Goal: Information Seeking & Learning: Learn about a topic

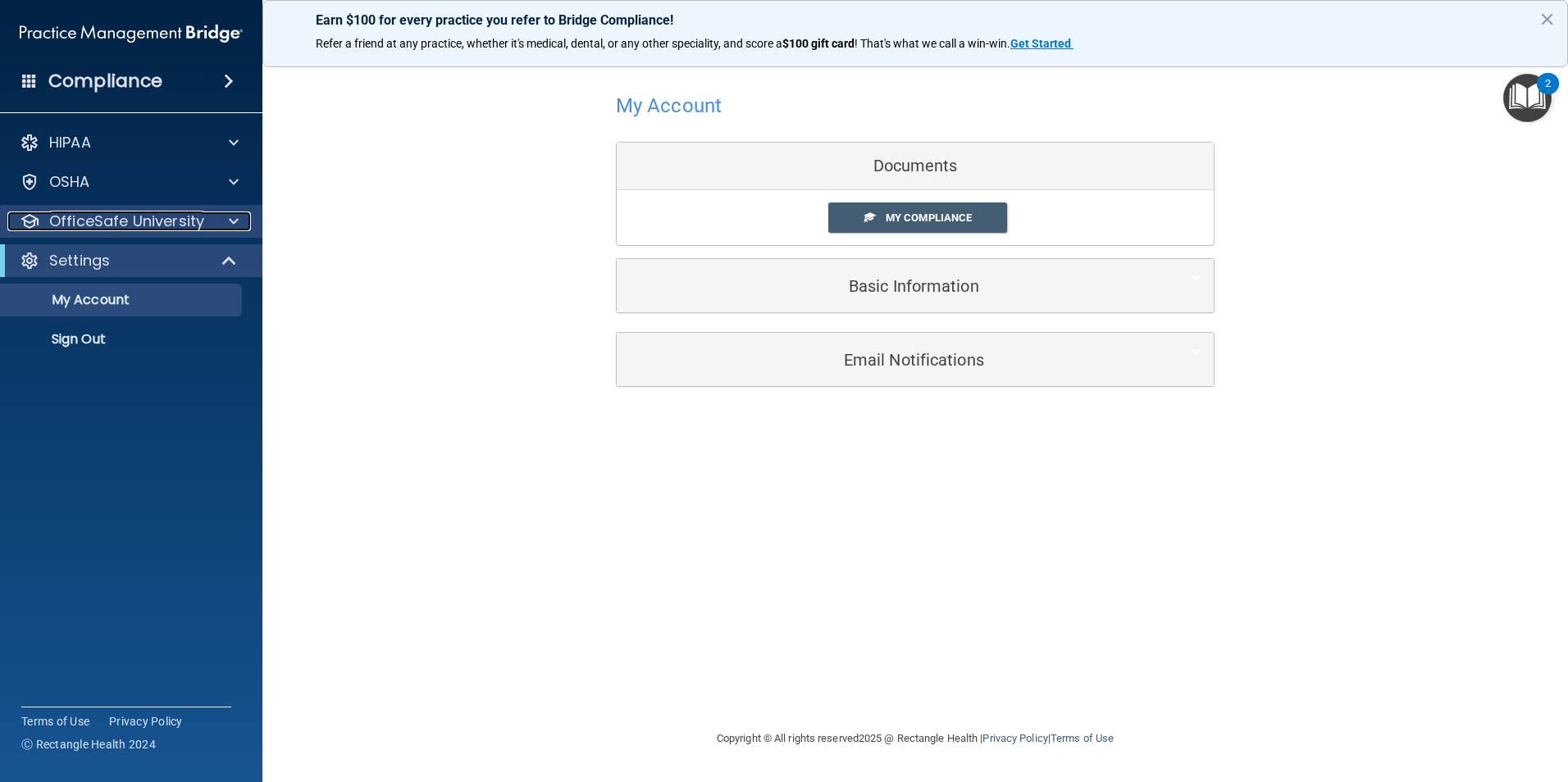
click at [158, 215] on p "OfficeSafe University" at bounding box center [126, 221] width 155 height 19
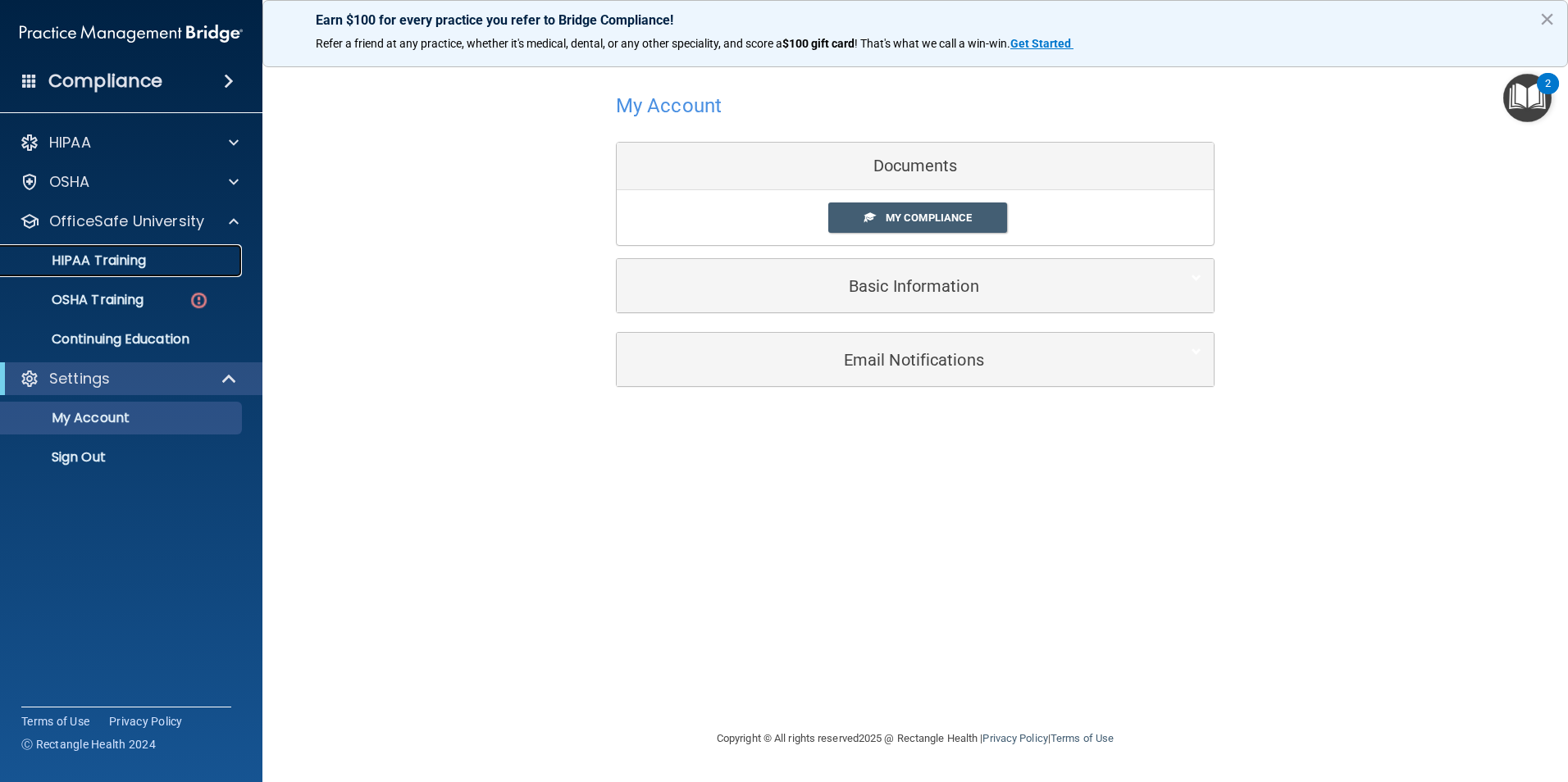
click at [148, 272] on link "HIPAA Training" at bounding box center [113, 260] width 259 height 33
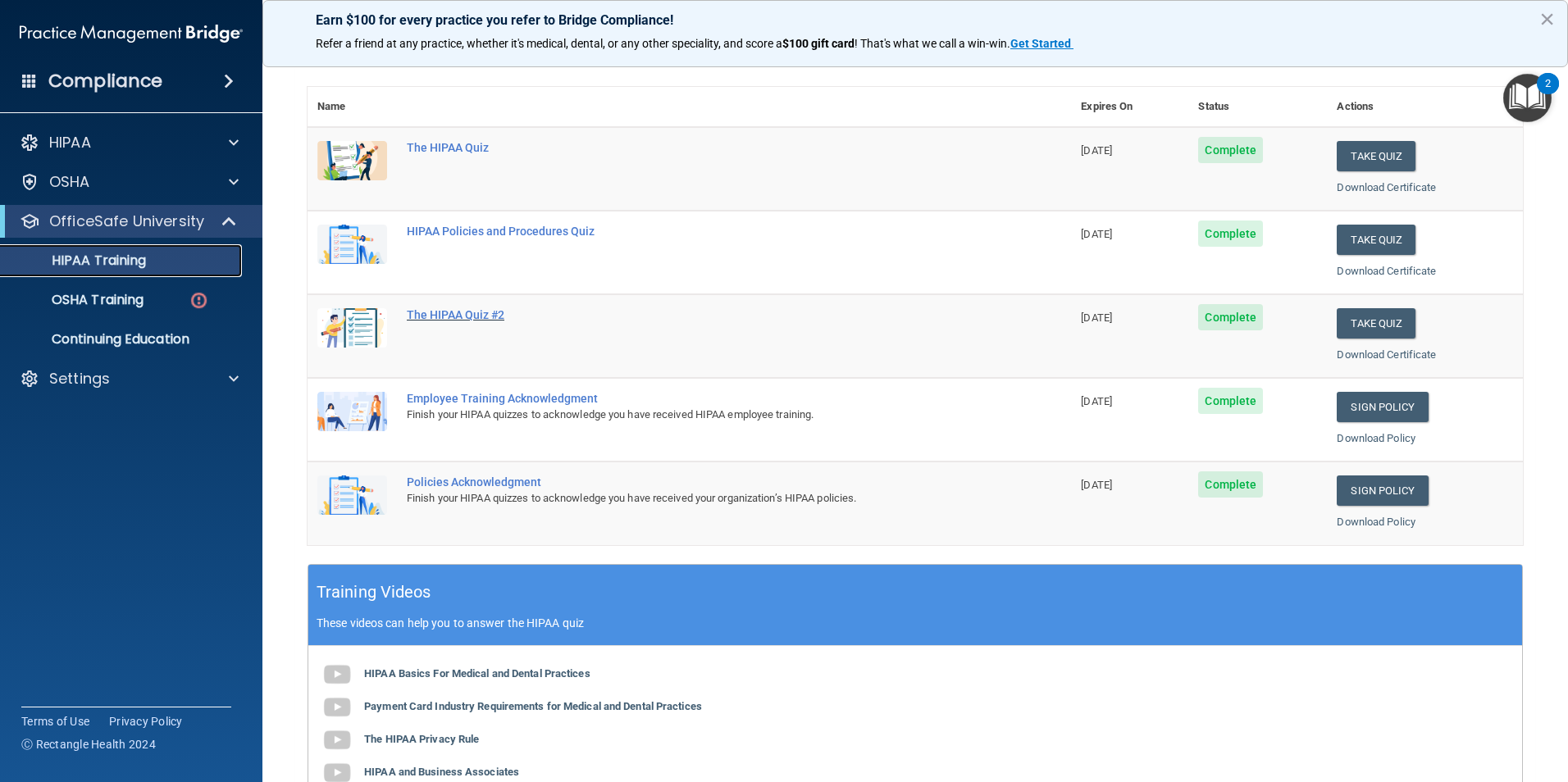
scroll to position [82, 0]
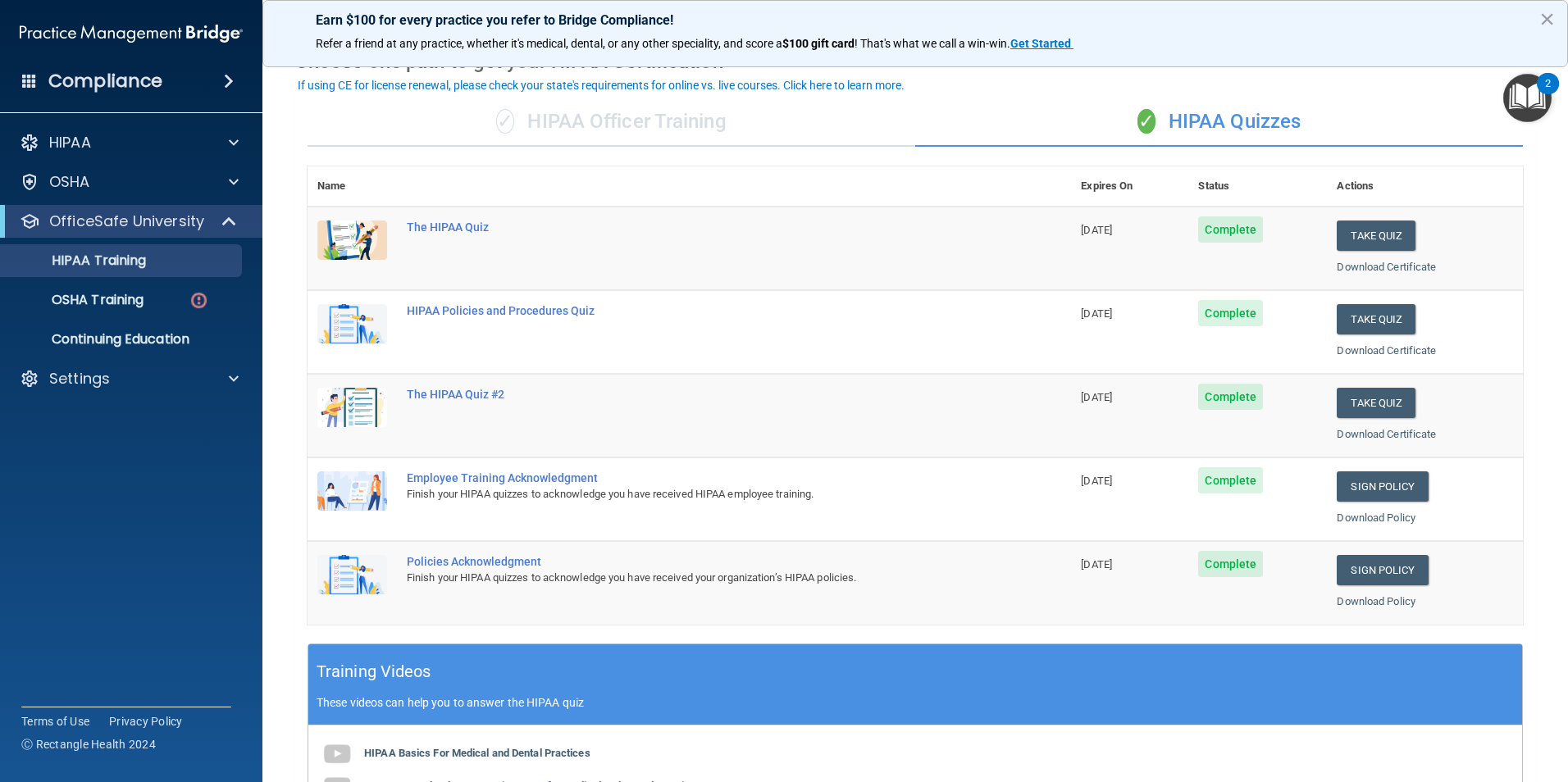
click at [580, 135] on div "✓ HIPAA Officer Training" at bounding box center [611, 122] width 608 height 49
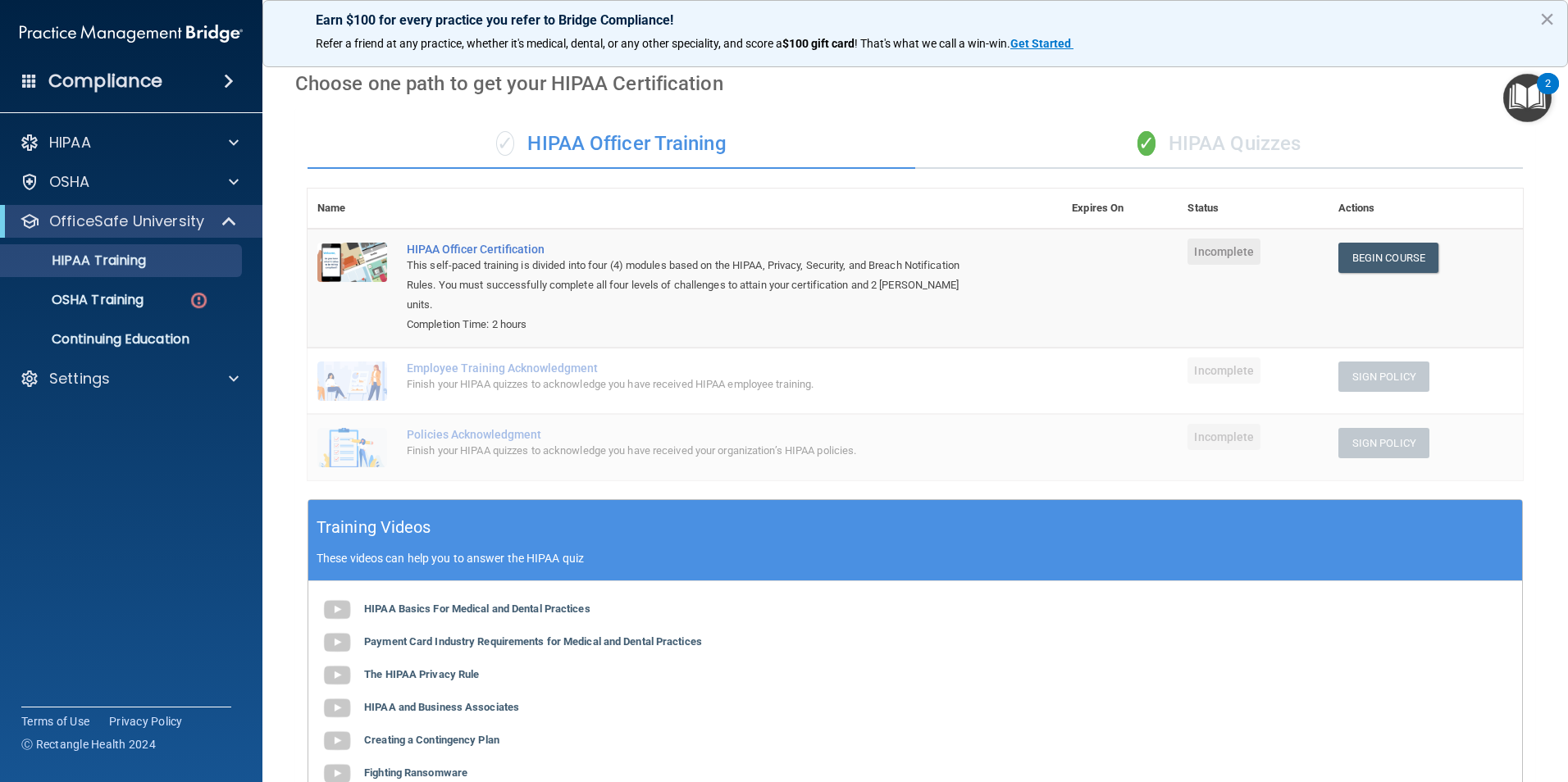
scroll to position [21, 0]
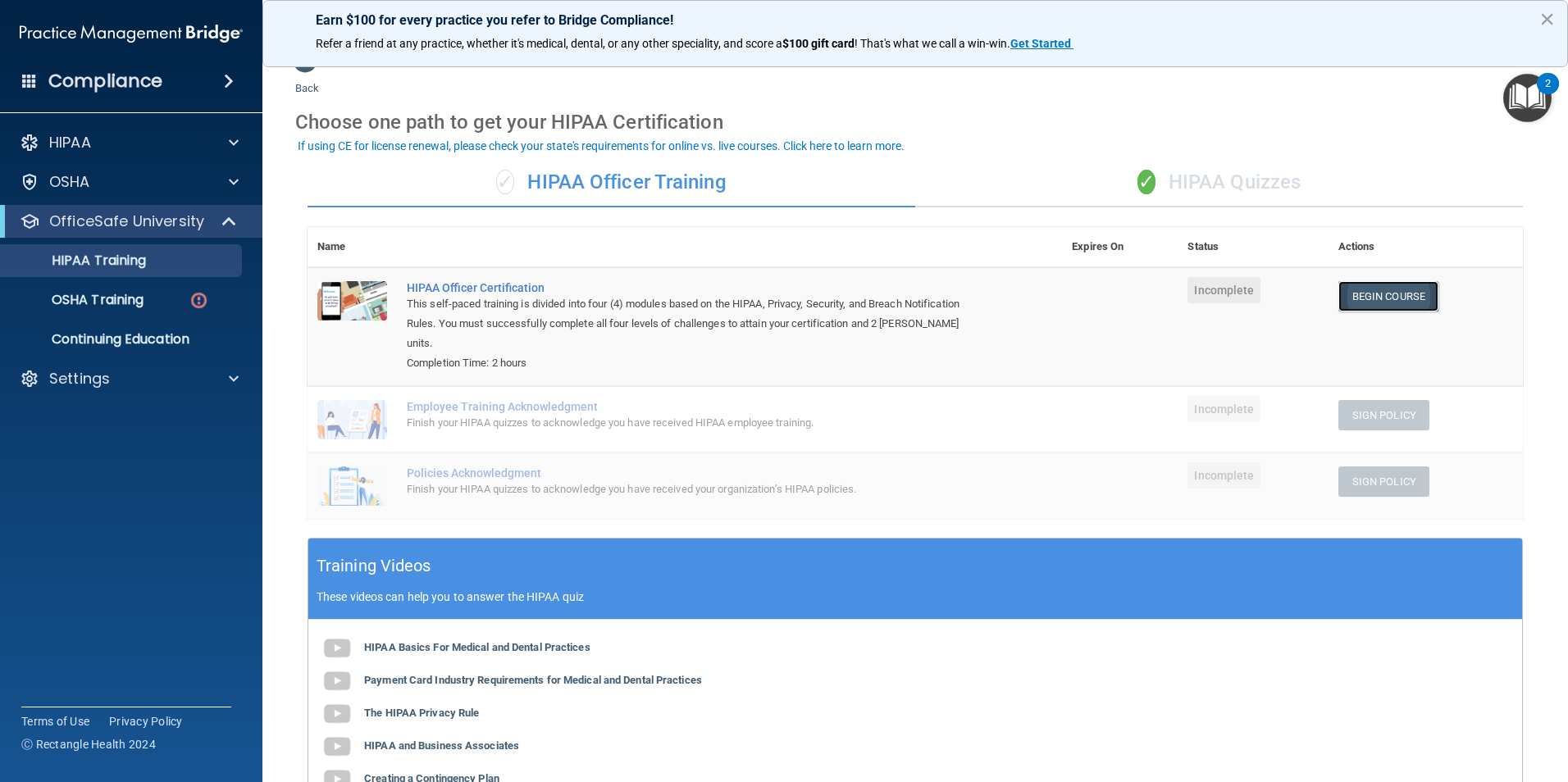
click at [1350, 292] on link "Begin Course" at bounding box center [1388, 297] width 100 height 30
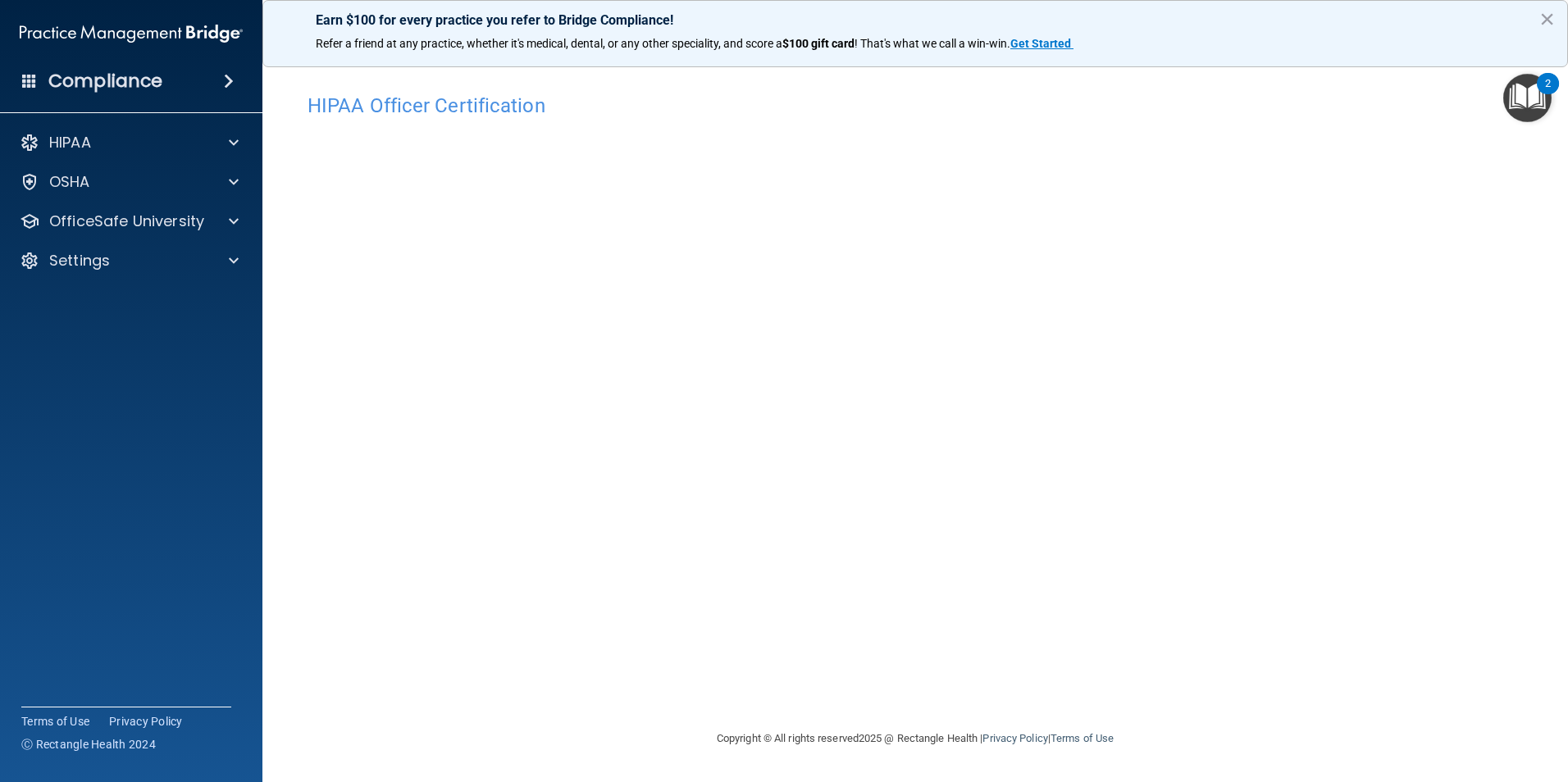
click at [1549, 20] on button "×" at bounding box center [1547, 19] width 15 height 26
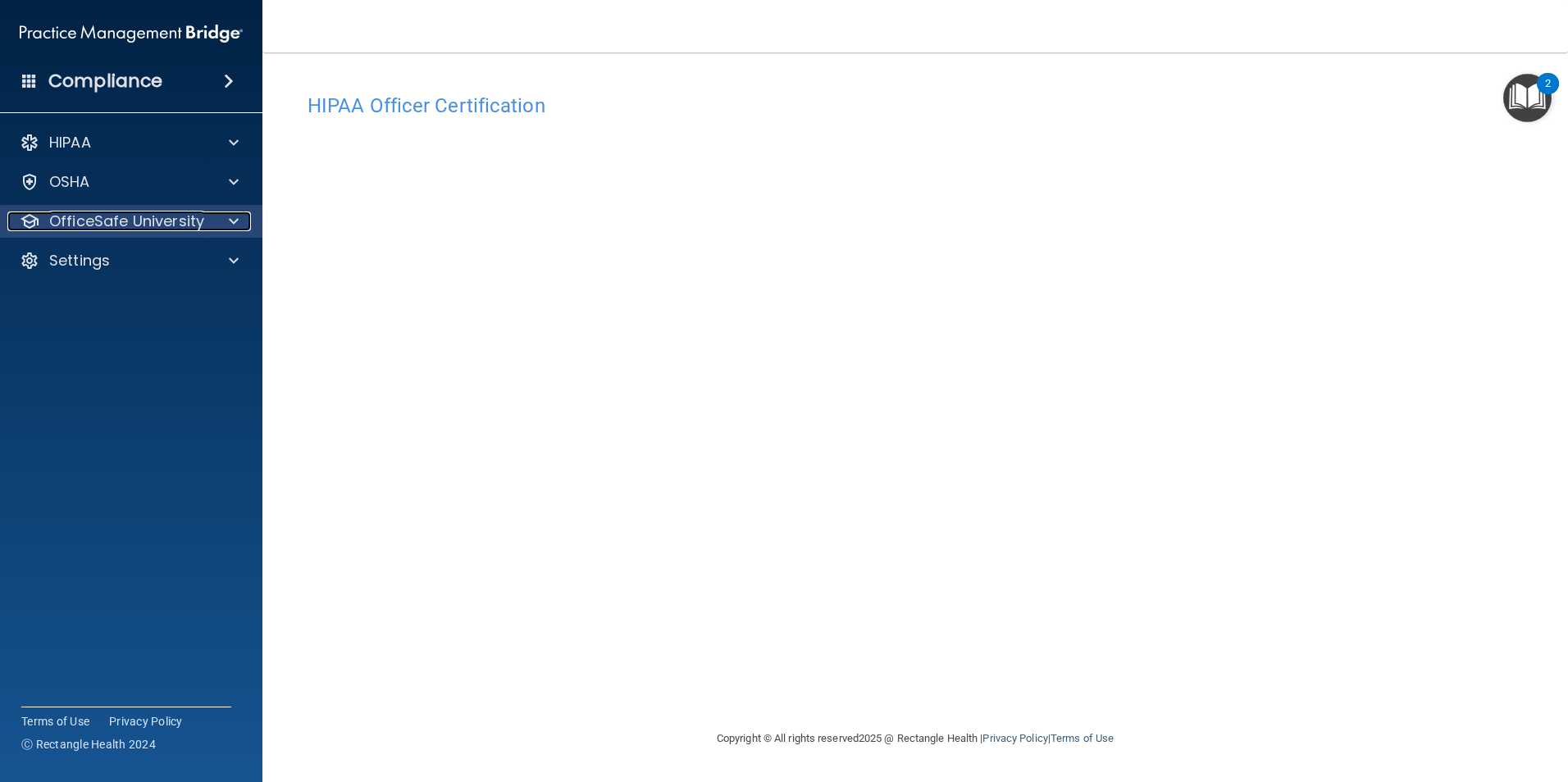
click at [87, 217] on p "OfficeSafe University" at bounding box center [126, 221] width 155 height 19
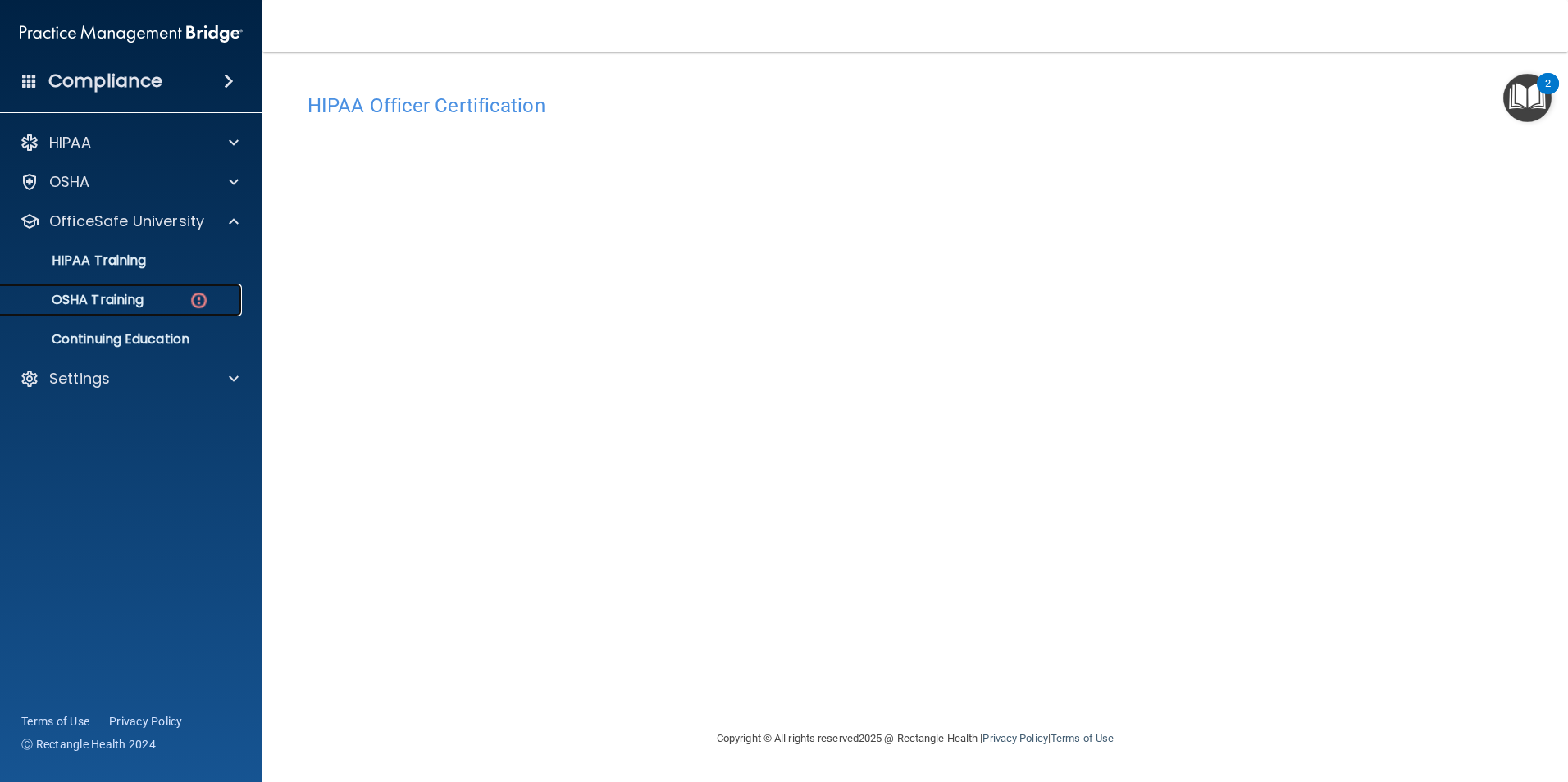
click at [137, 311] on link "OSHA Training" at bounding box center [113, 300] width 259 height 33
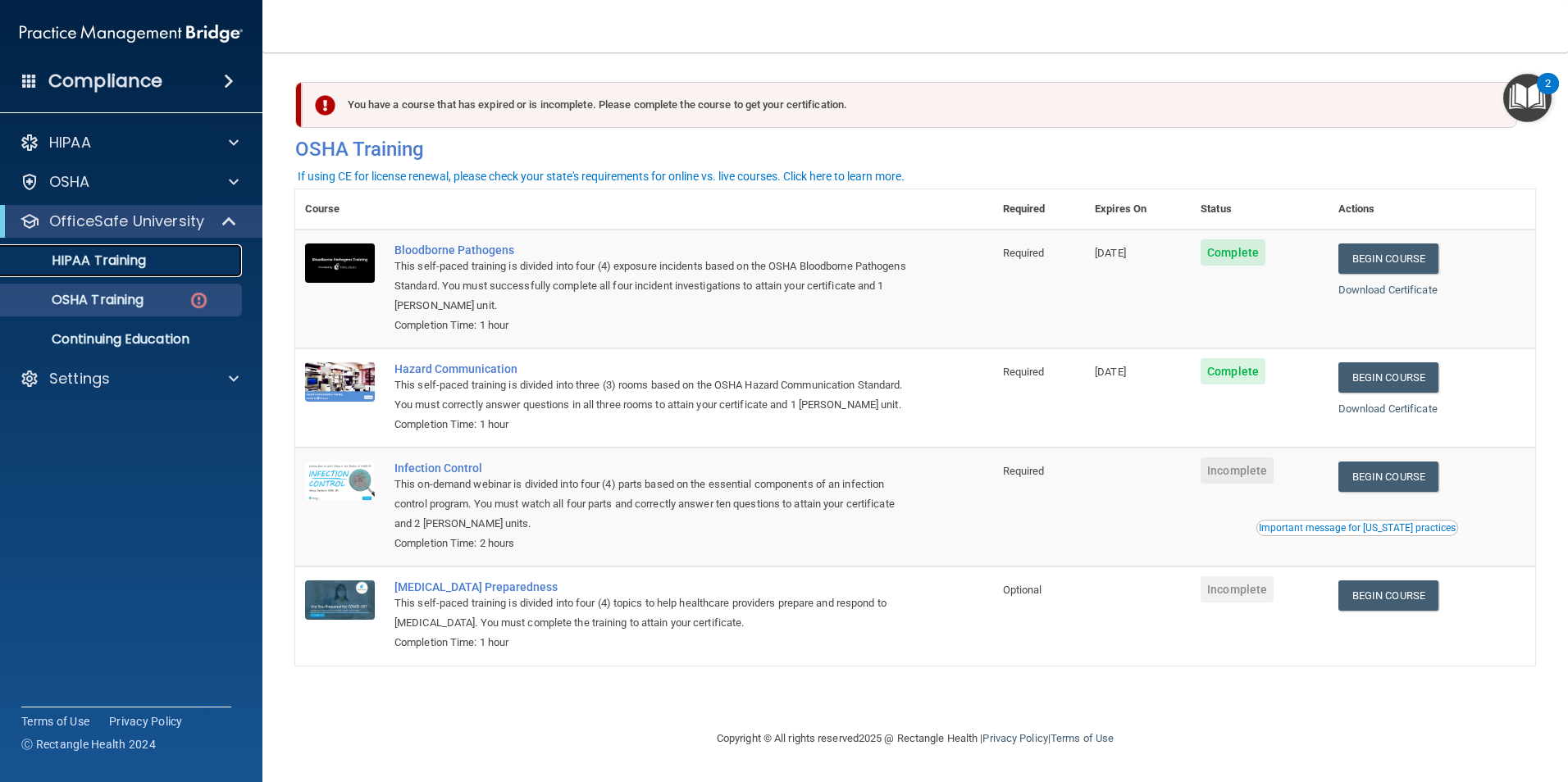
click at [158, 256] on div "HIPAA Training" at bounding box center [123, 260] width 224 height 16
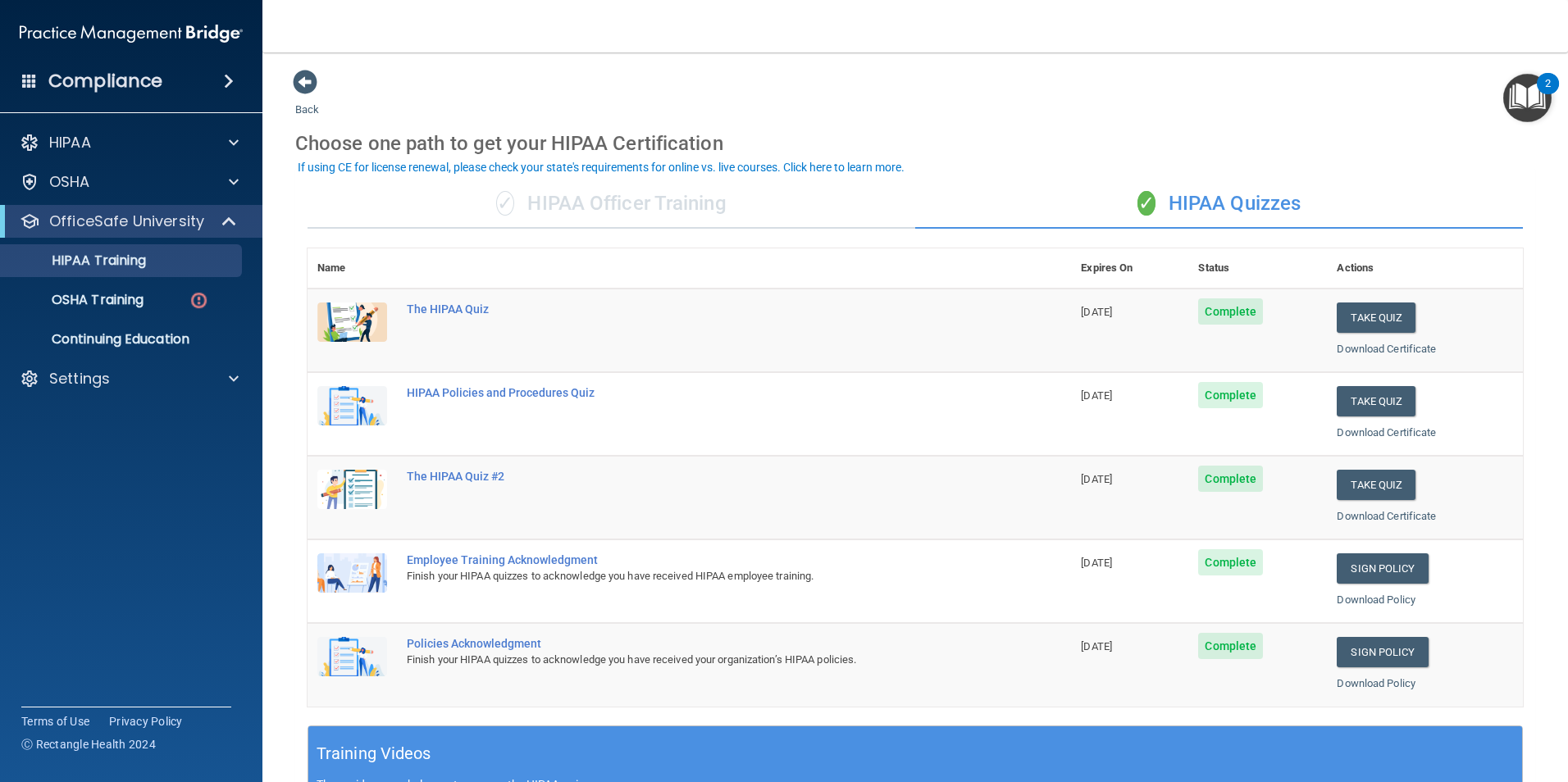
click at [601, 196] on div "✓ HIPAA Officer Training" at bounding box center [611, 204] width 608 height 49
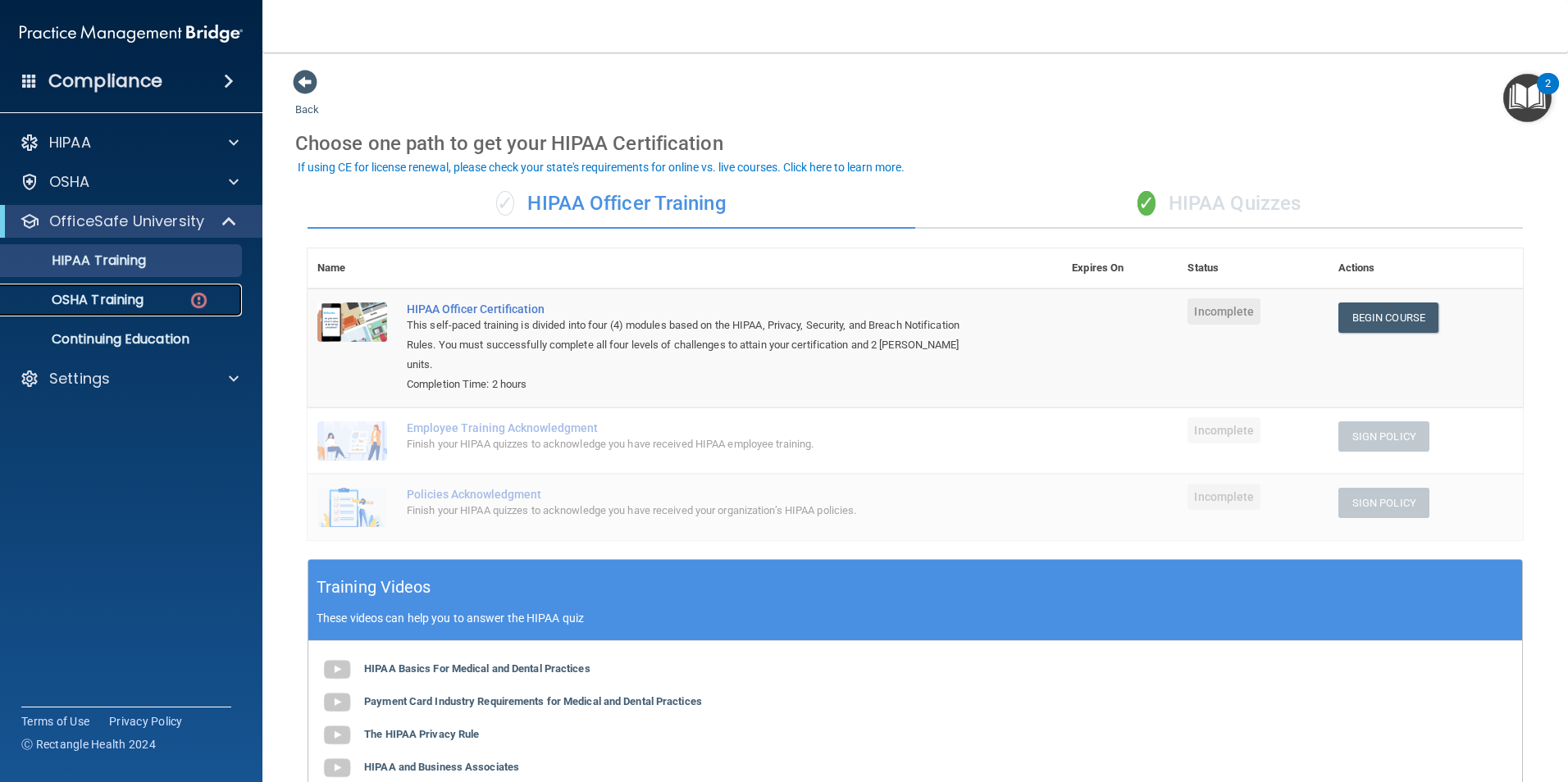
click at [115, 307] on p "OSHA Training" at bounding box center [78, 299] width 133 height 16
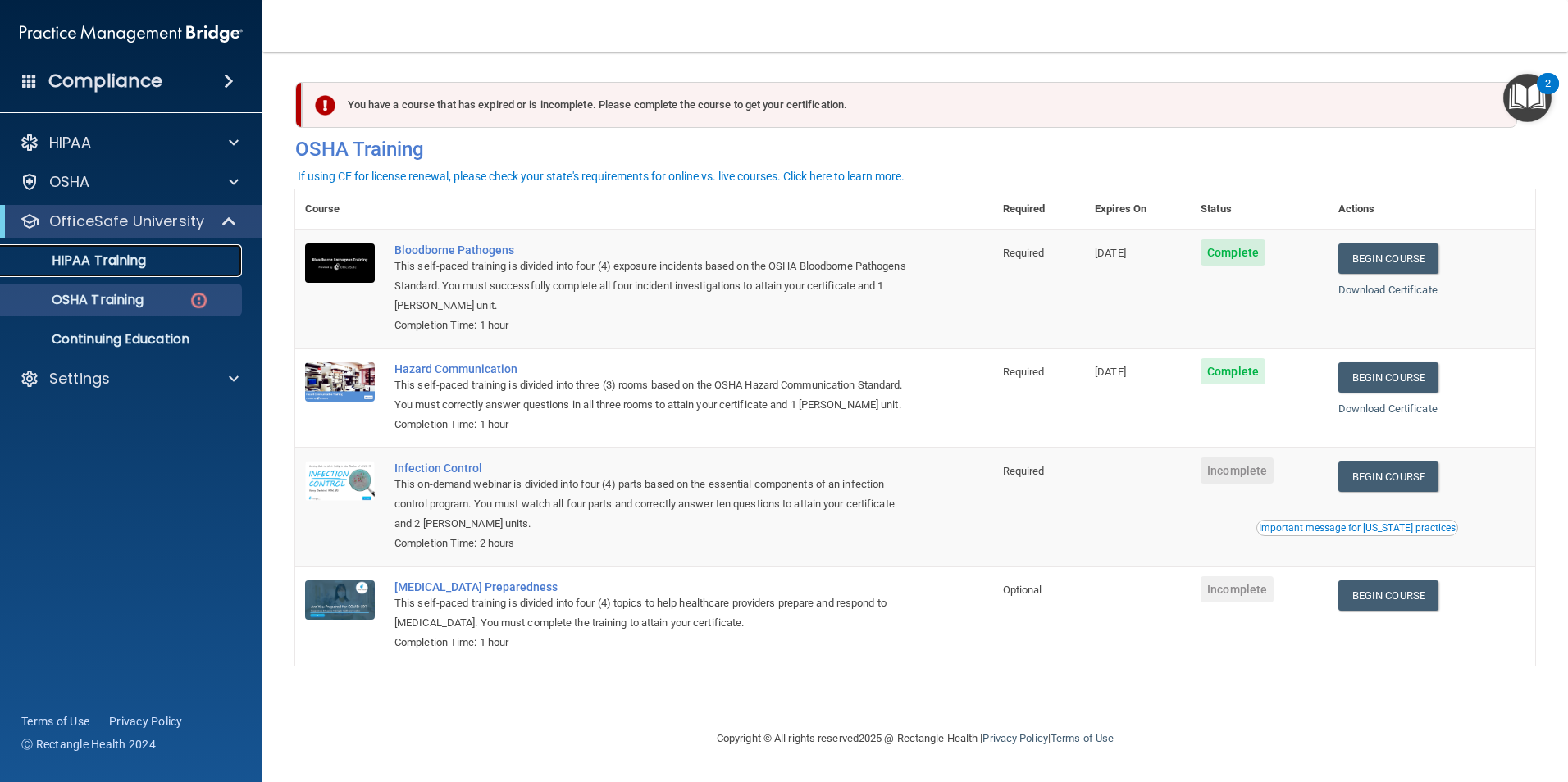
click at [154, 260] on div "HIPAA Training" at bounding box center [123, 260] width 224 height 16
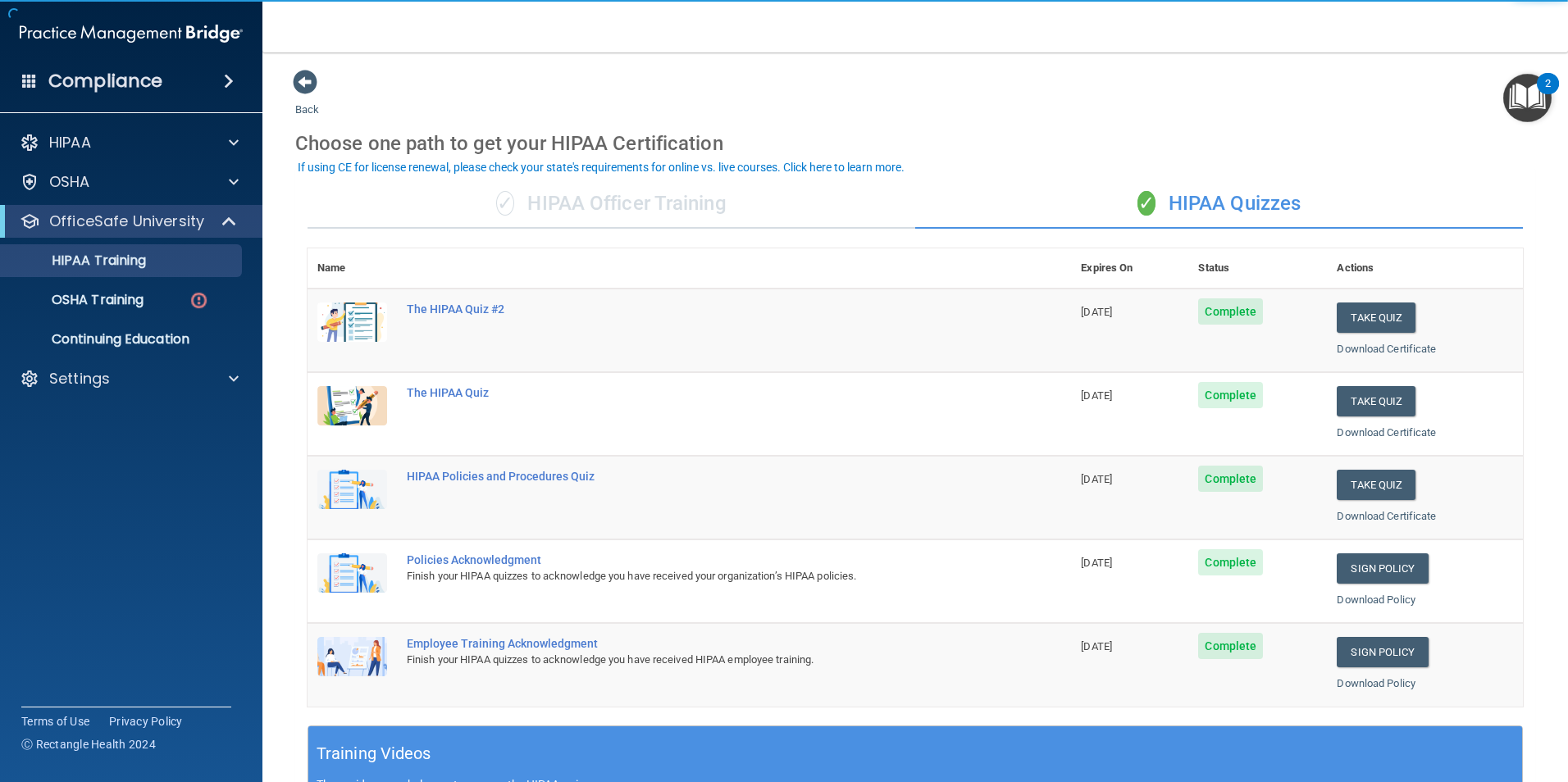
click at [591, 201] on div "✓ HIPAA Officer Training" at bounding box center [611, 204] width 608 height 49
